Goal: Information Seeking & Learning: Check status

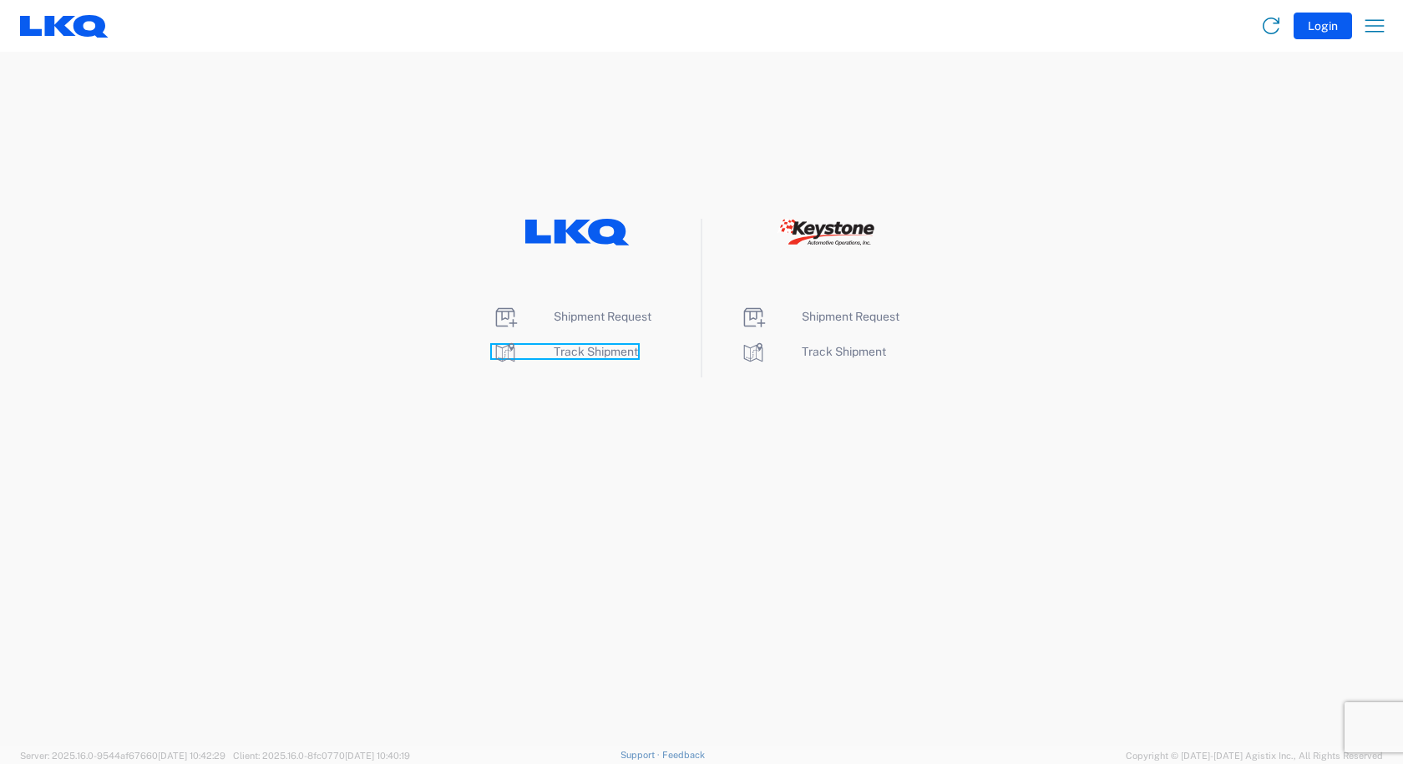
click at [575, 346] on span "Track Shipment" at bounding box center [596, 351] width 84 height 13
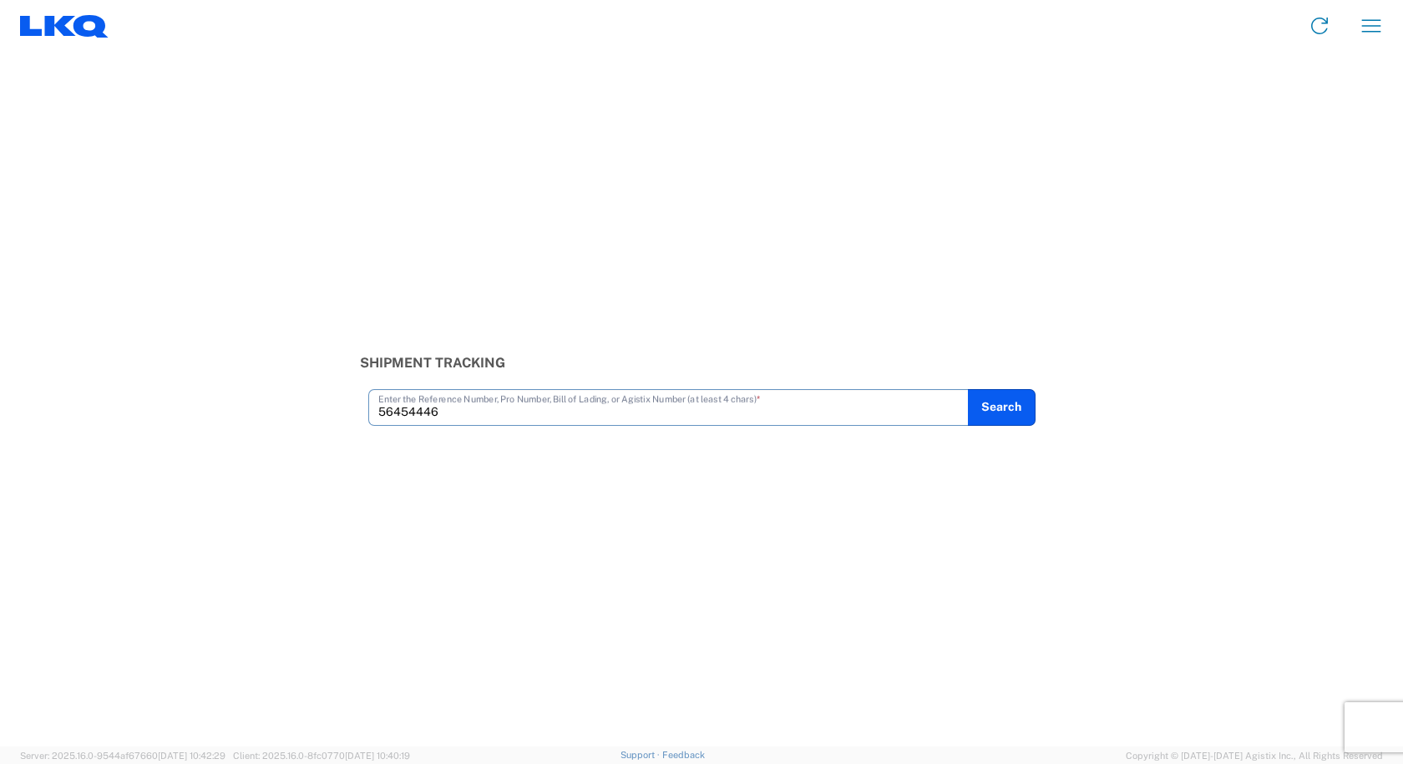
type input "56454446"
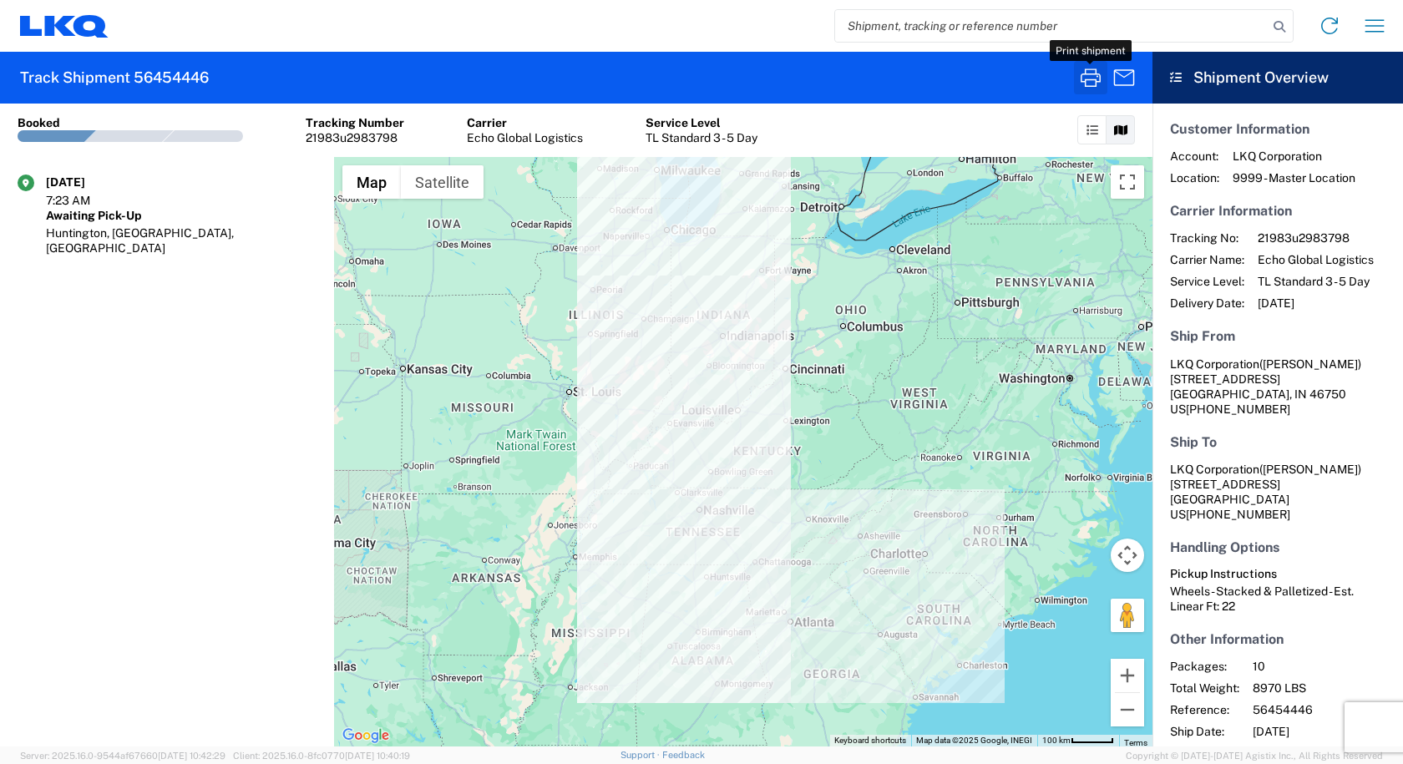
click at [1093, 84] on icon "button" at bounding box center [1091, 77] width 27 height 27
